Goal: Task Accomplishment & Management: Manage account settings

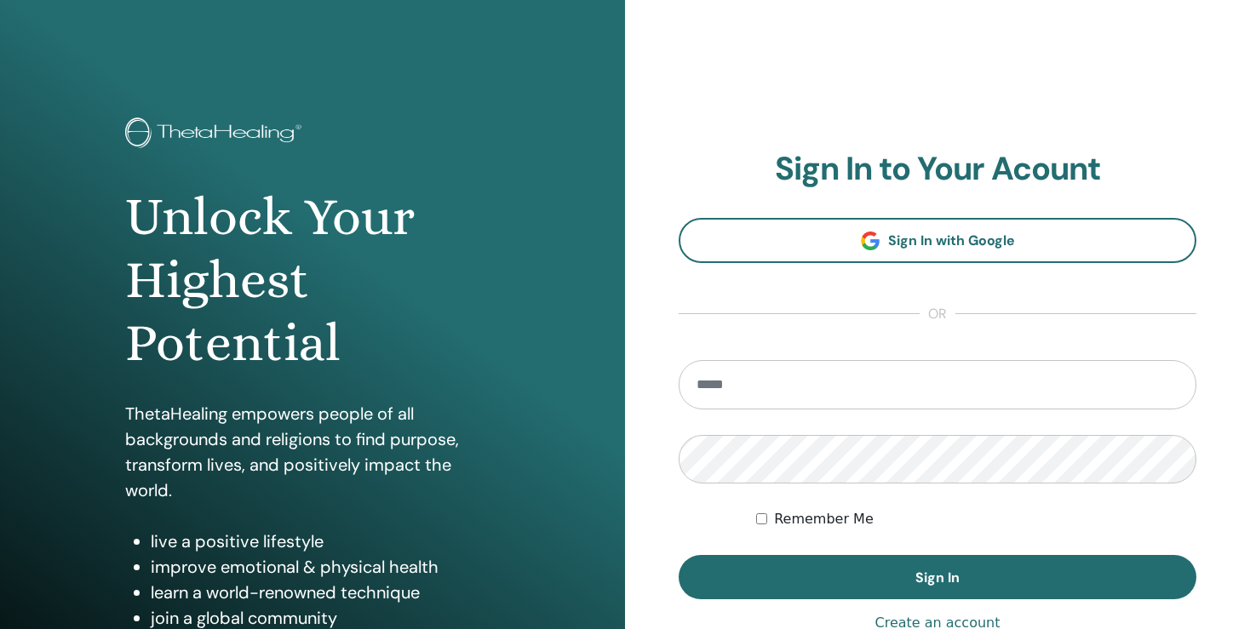
click at [820, 384] on input "email" at bounding box center [938, 384] width 518 height 49
type input "**********"
click at [679, 555] on button "Sign In" at bounding box center [938, 577] width 518 height 44
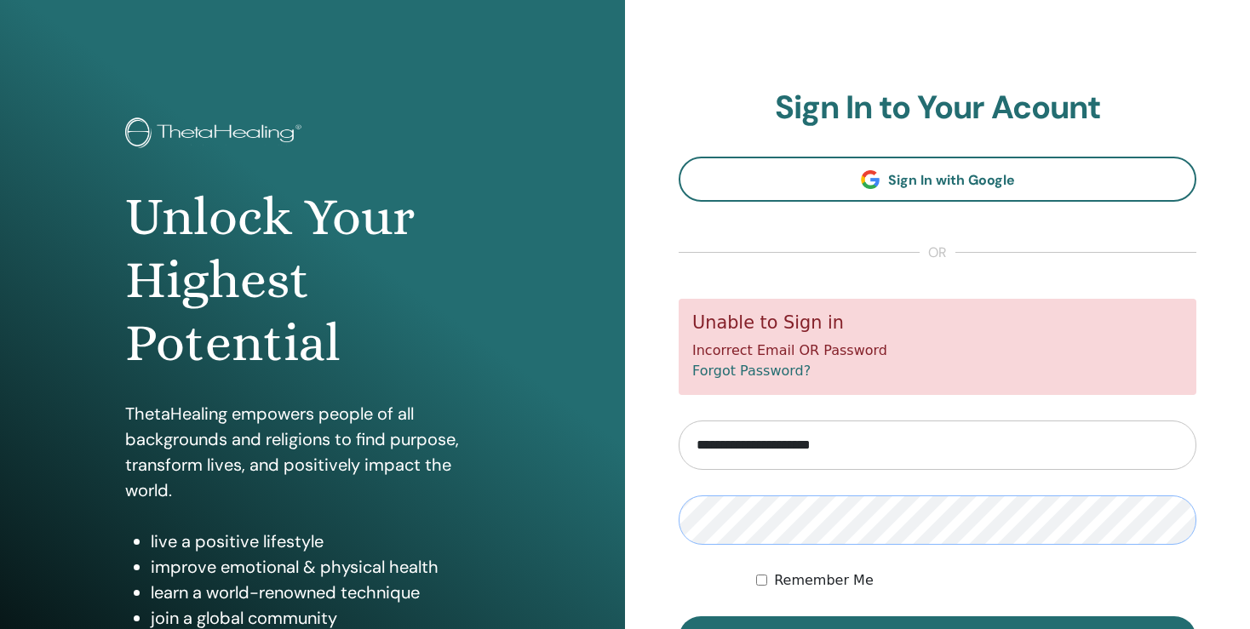
click at [679, 616] on button "Sign In" at bounding box center [938, 638] width 518 height 44
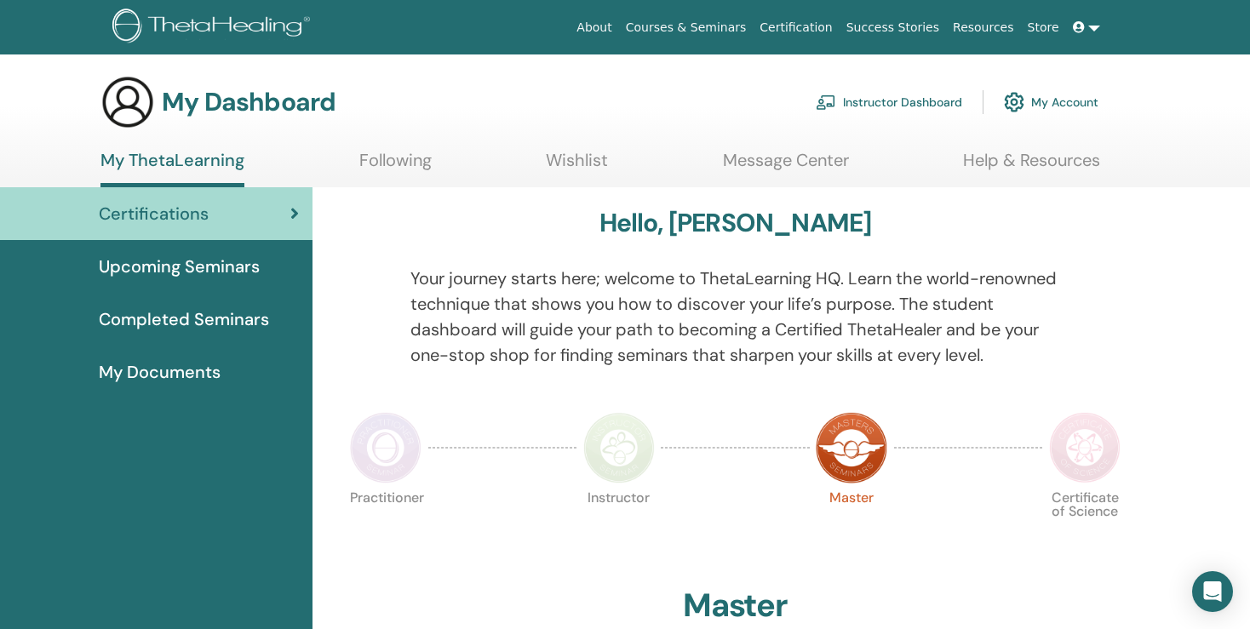
click at [905, 102] on link "Instructor Dashboard" at bounding box center [889, 101] width 146 height 37
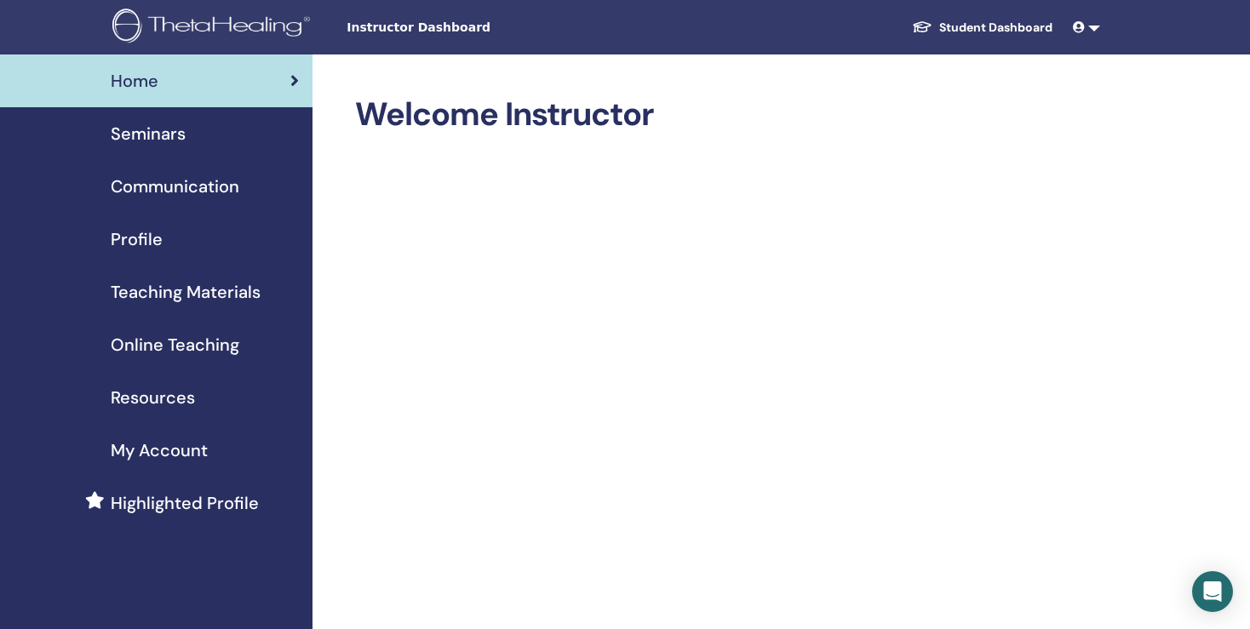
click at [166, 129] on span "Seminars" at bounding box center [148, 134] width 75 height 26
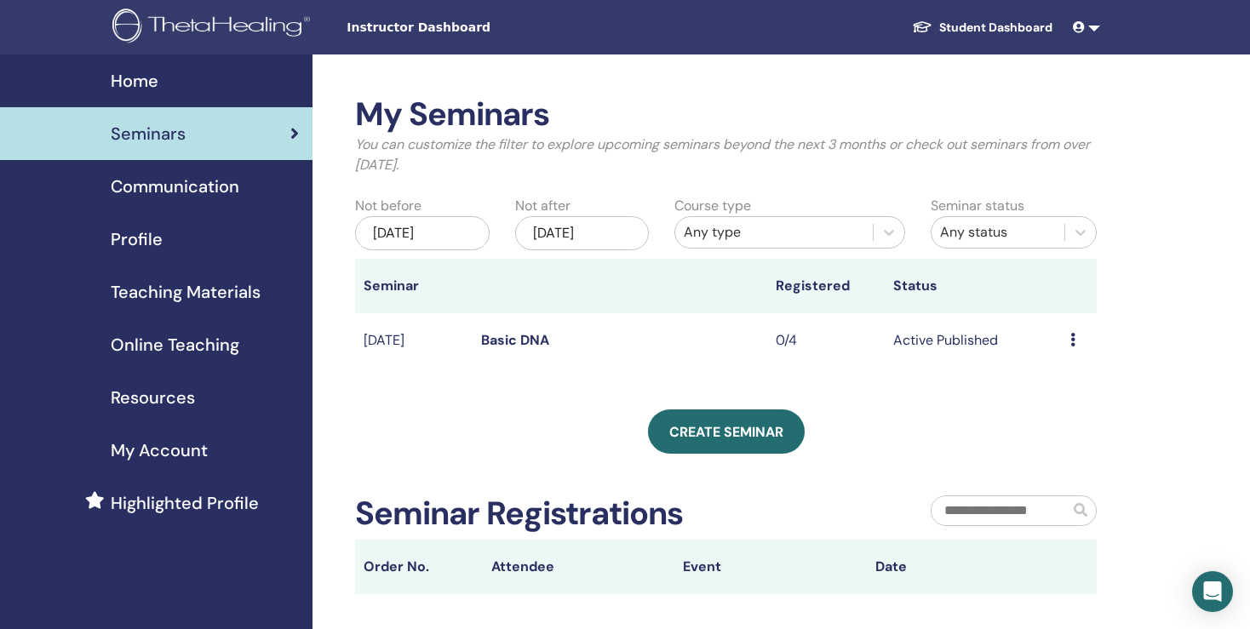
click at [1074, 341] on icon at bounding box center [1072, 340] width 5 height 14
click at [547, 331] on link "Basic DNA" at bounding box center [515, 340] width 68 height 18
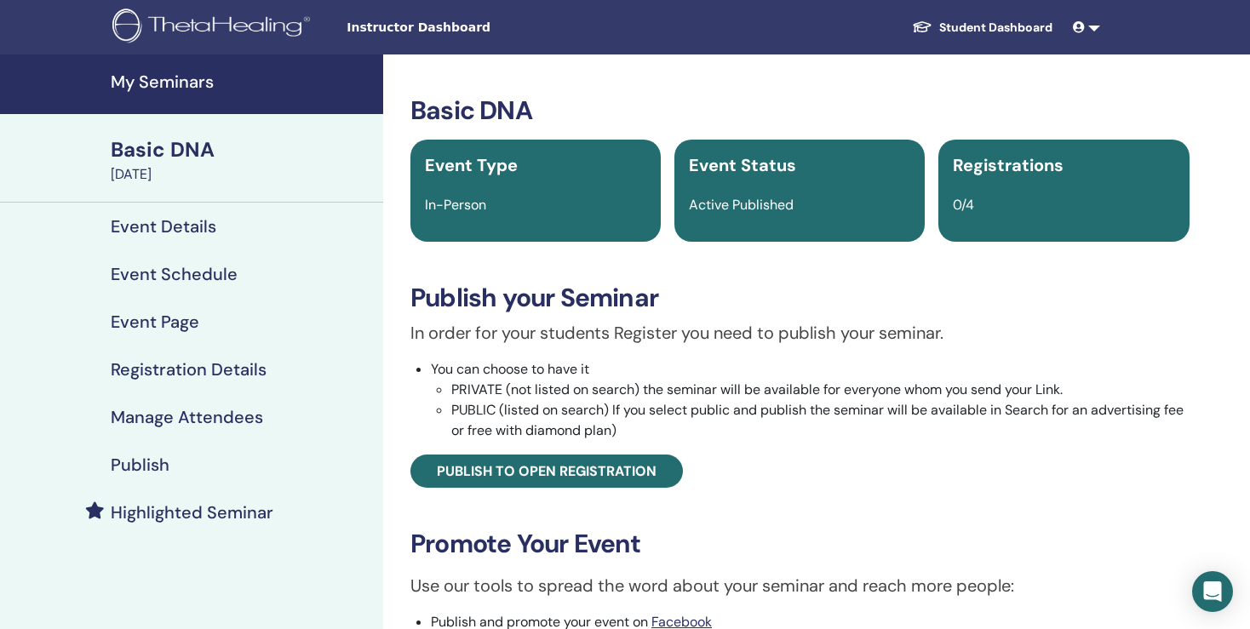
click at [189, 367] on h4 "Registration Details" at bounding box center [189, 369] width 156 height 20
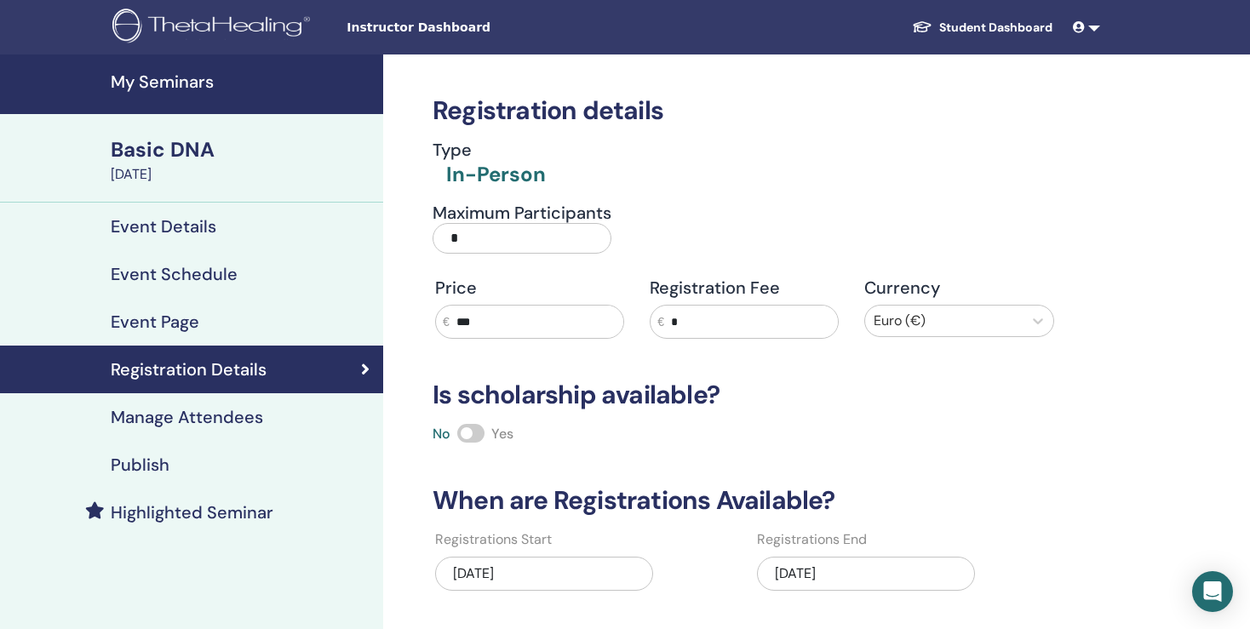
click at [181, 222] on h4 "Event Details" at bounding box center [164, 226] width 106 height 20
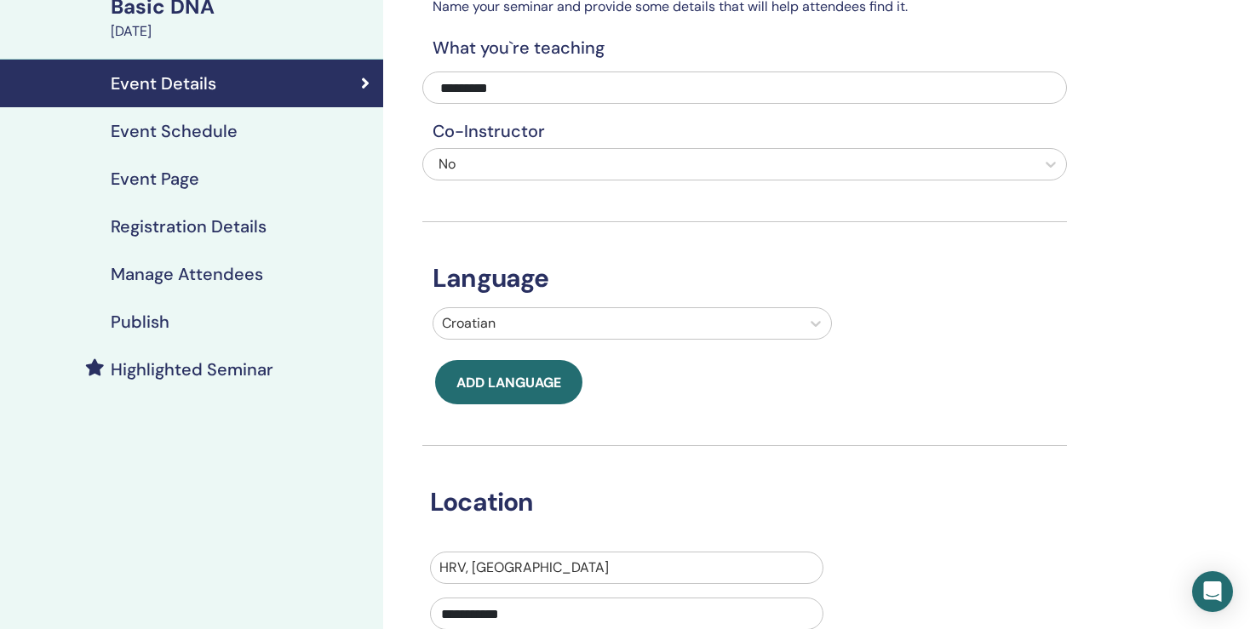
scroll to position [34, 0]
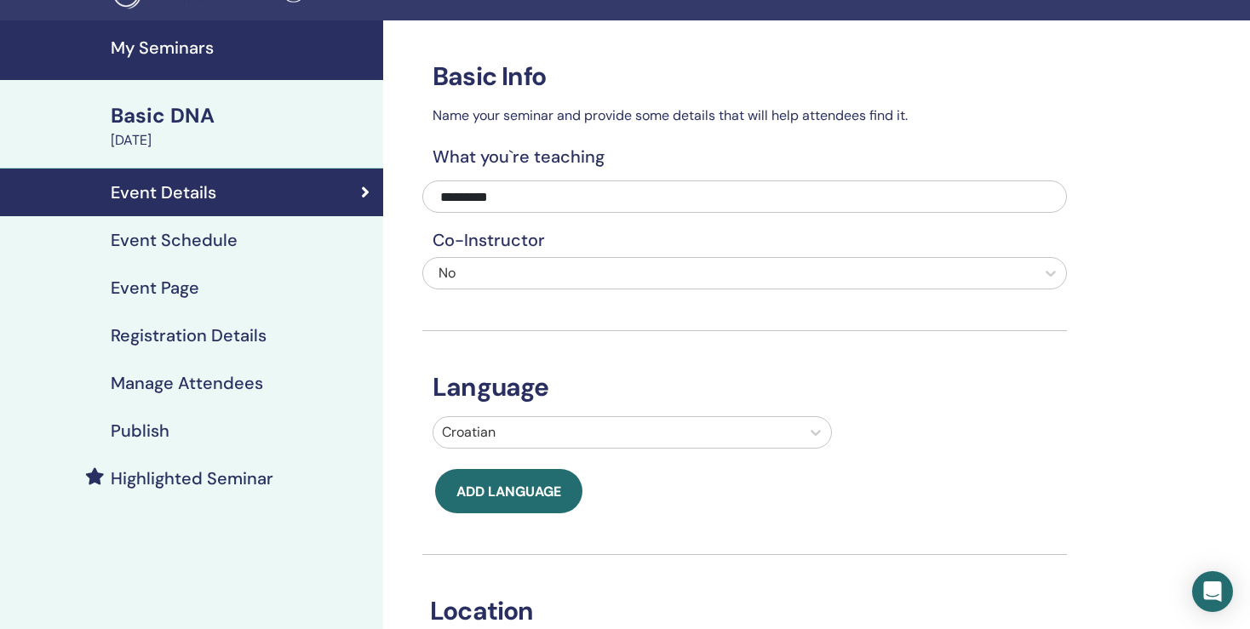
click at [166, 384] on h4 "Manage Attendees" at bounding box center [187, 383] width 152 height 20
